Goal: Find specific page/section: Find specific page/section

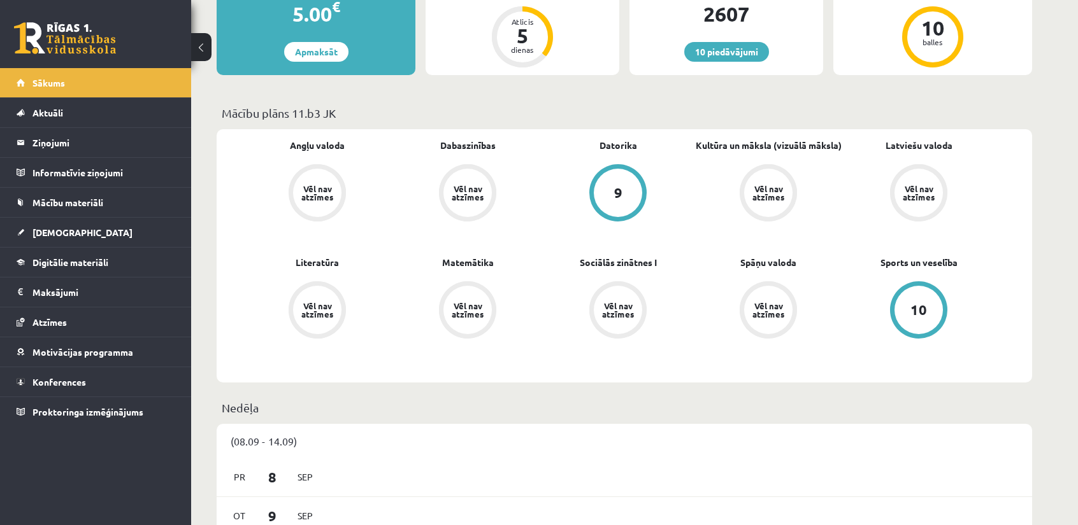
scroll to position [318, 0]
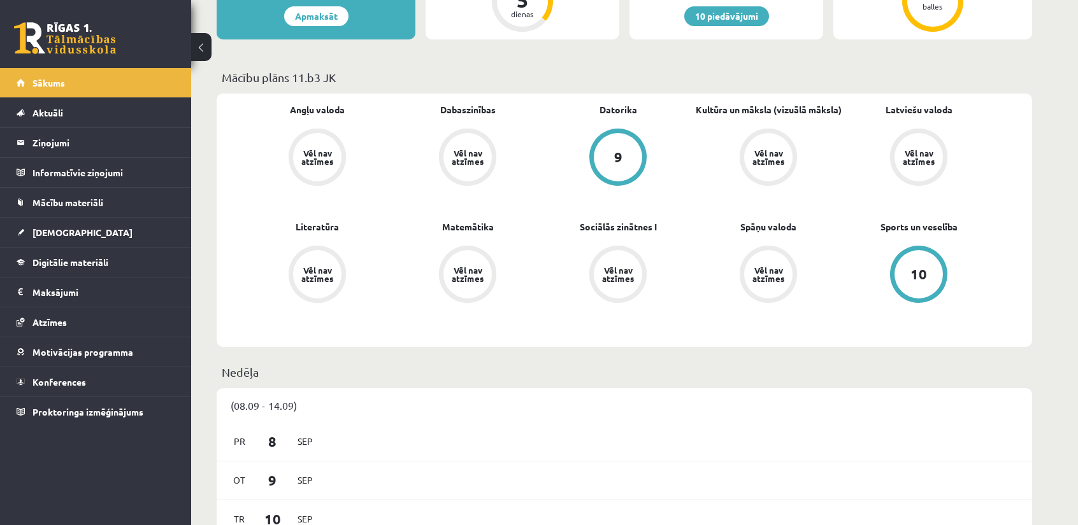
drag, startPoint x: 517, startPoint y: 0, endPoint x: 530, endPoint y: 104, distance: 105.2
click at [530, 104] on div "Dabaszinības Vēl nav atzīmes" at bounding box center [467, 145] width 150 height 85
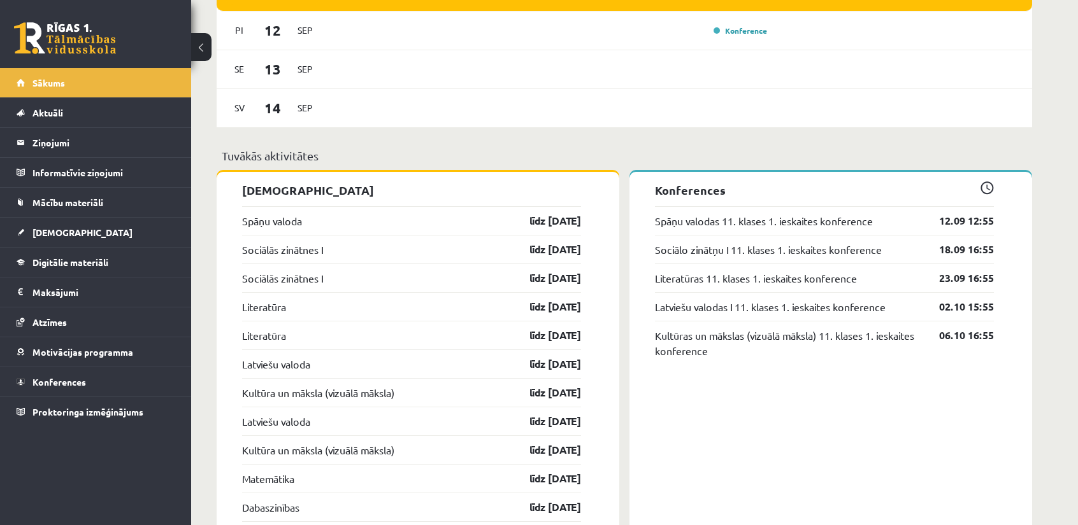
scroll to position [892, 0]
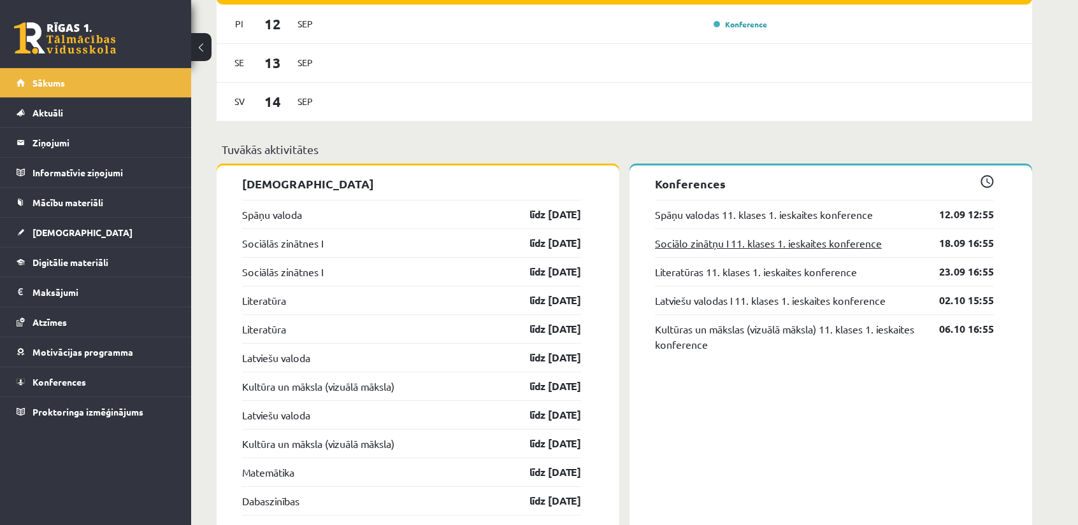
click at [755, 243] on link "Sociālo zinātņu I 11. klases 1. ieskaites konference" at bounding box center [768, 243] width 227 height 15
